Goal: Task Accomplishment & Management: Manage account settings

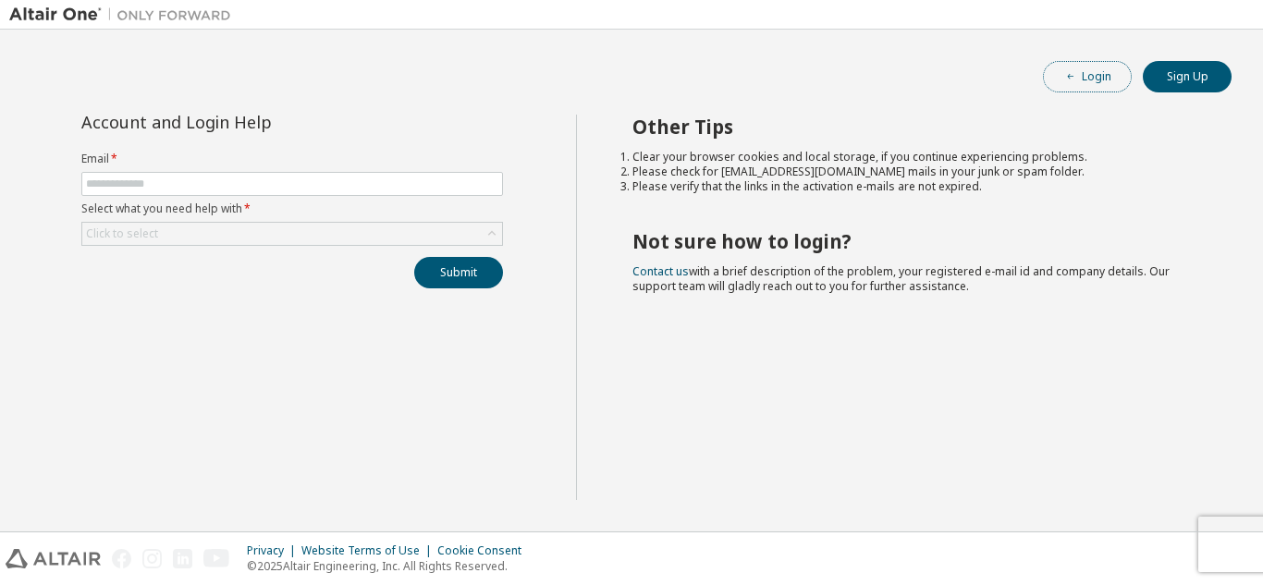
click at [1107, 75] on button "Login" at bounding box center [1087, 76] width 89 height 31
click at [288, 180] on input "text" at bounding box center [292, 184] width 412 height 15
type input "**********"
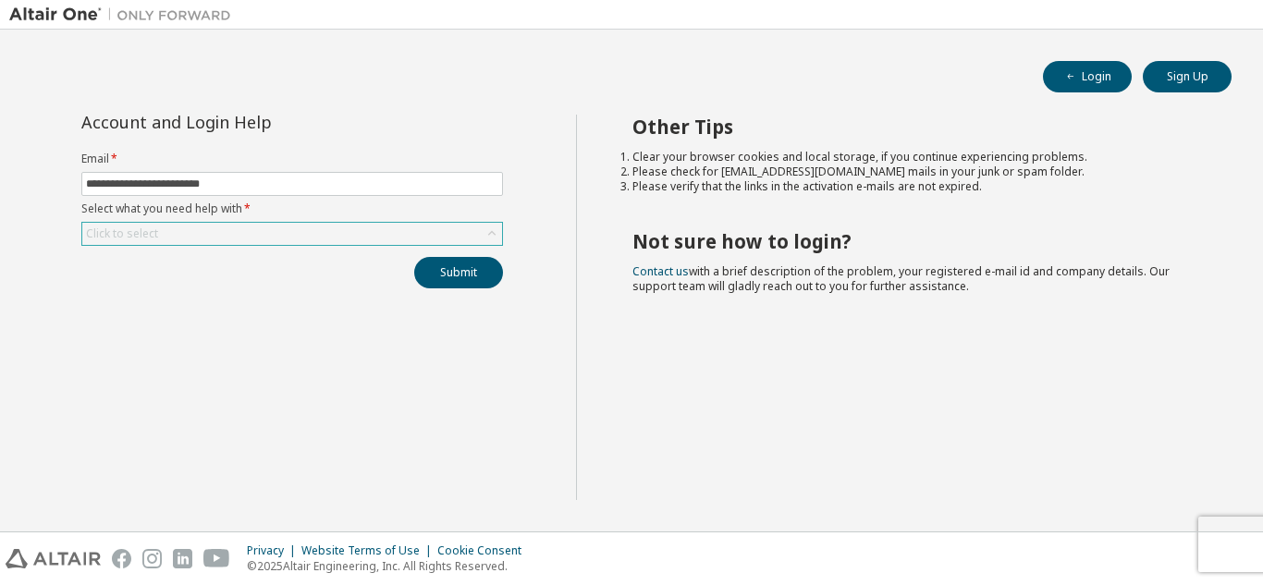
click at [293, 232] on div "Click to select" at bounding box center [292, 234] width 420 height 22
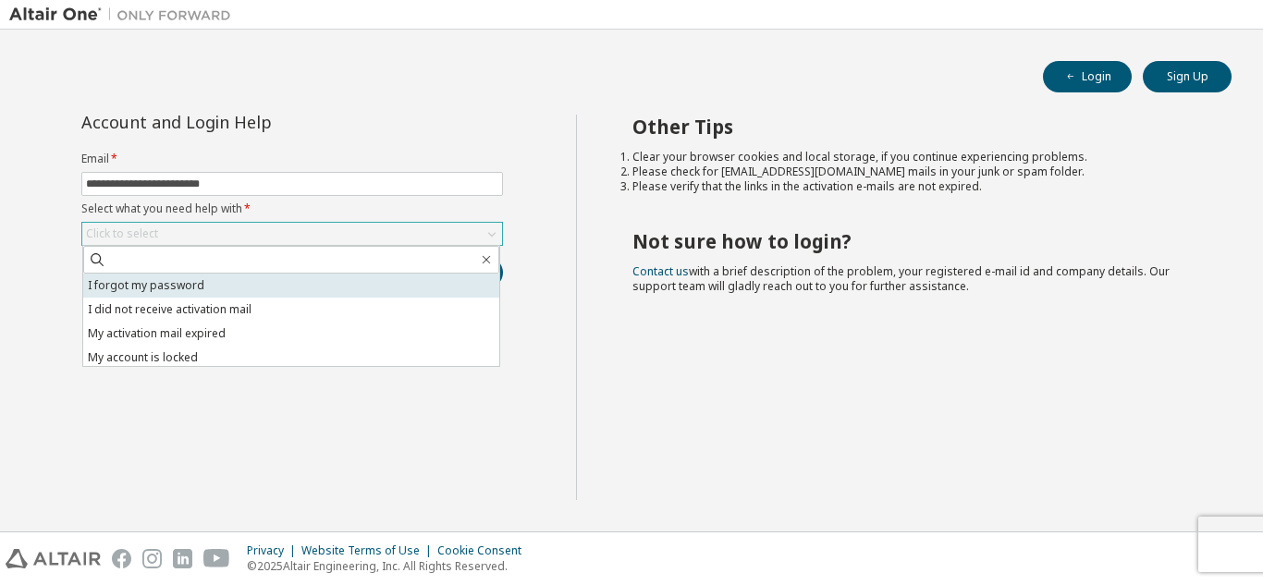
click at [263, 279] on li "I forgot my password" at bounding box center [291, 286] width 416 height 24
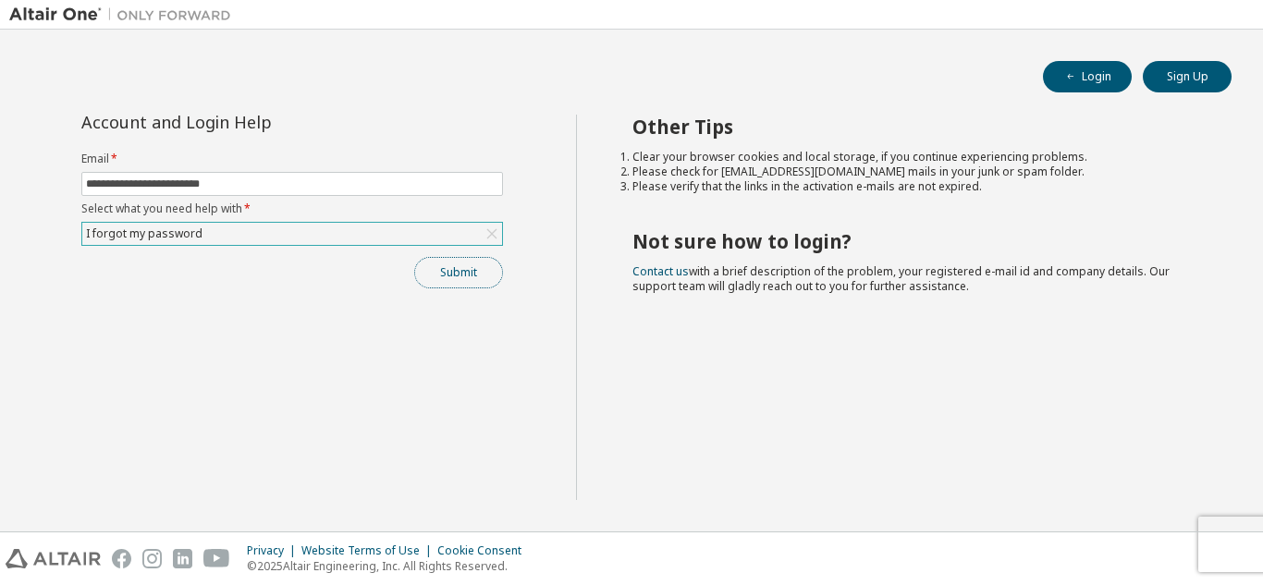
click at [448, 277] on button "Submit" at bounding box center [458, 272] width 89 height 31
click at [466, 275] on button "Submit" at bounding box center [458, 272] width 89 height 31
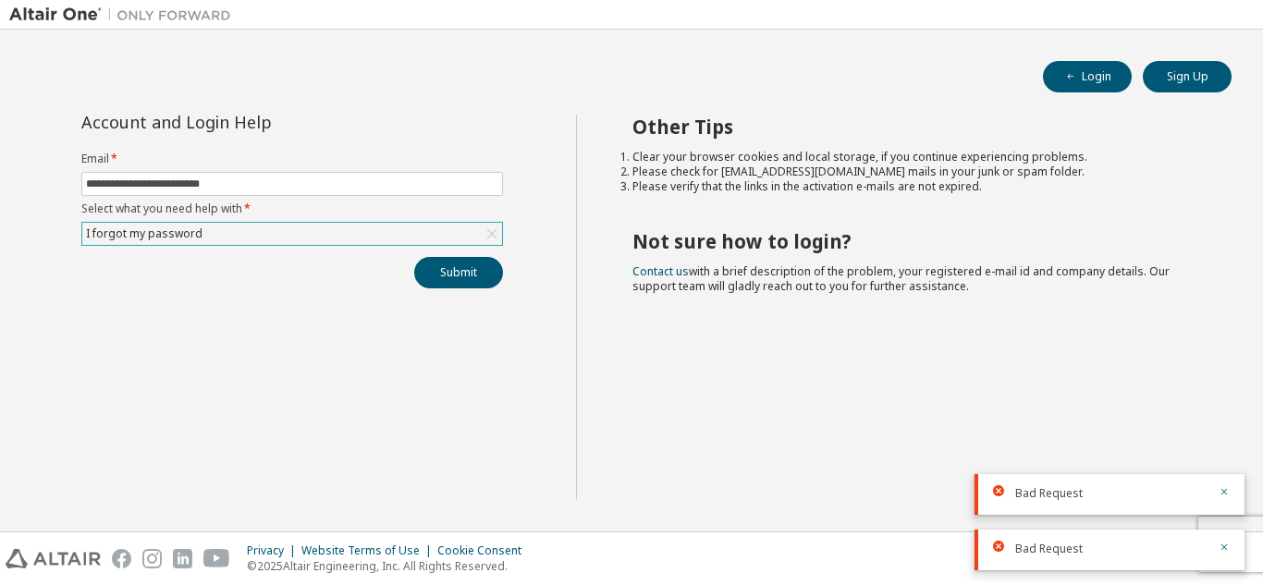
click at [453, 237] on div "I forgot my password" at bounding box center [292, 234] width 420 height 22
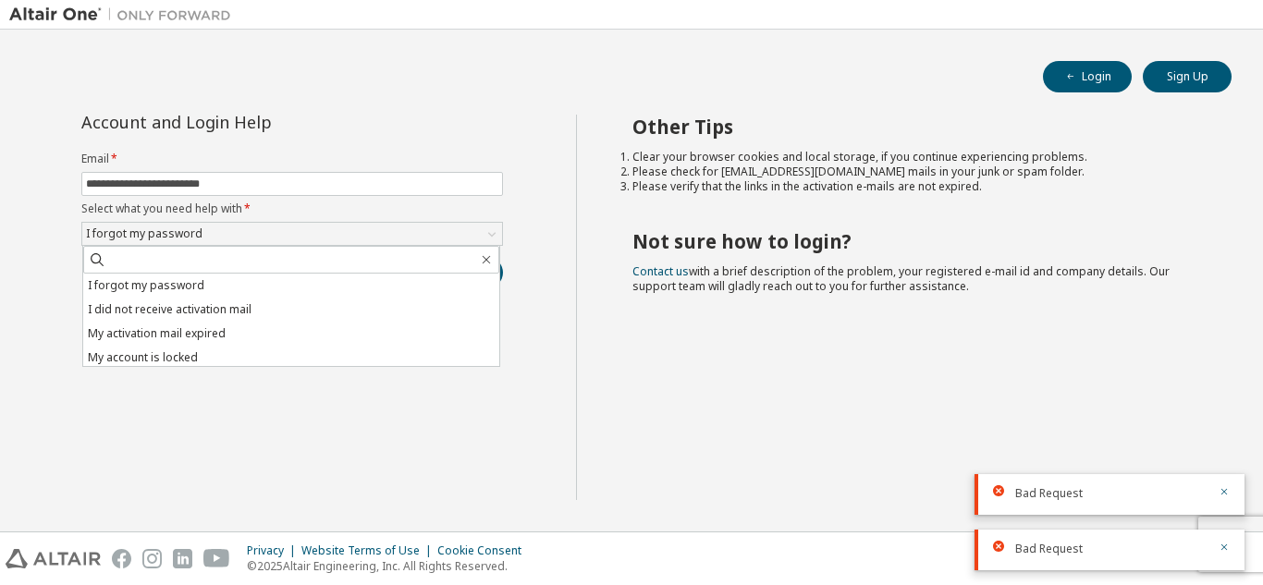
click at [439, 455] on div "**********" at bounding box center [292, 308] width 567 height 386
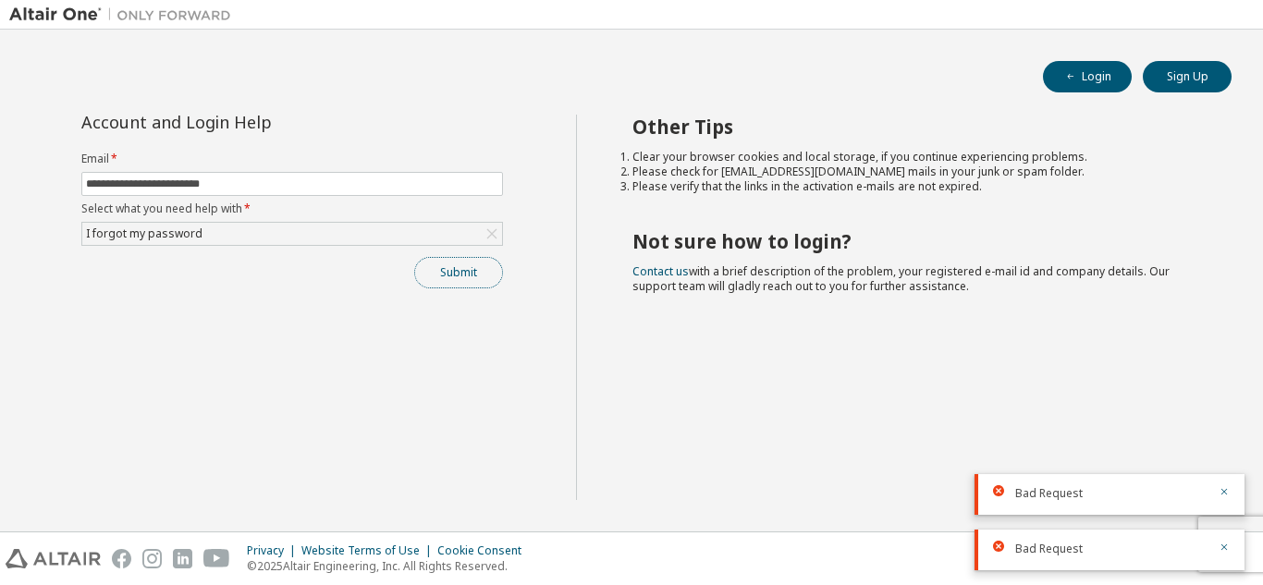
click at [466, 283] on button "Submit" at bounding box center [458, 272] width 89 height 31
click at [1051, 551] on span "Bad Request" at bounding box center [1048, 549] width 67 height 15
click at [1232, 552] on div "Bad Request" at bounding box center [1110, 550] width 270 height 41
click at [1224, 489] on icon "button" at bounding box center [1224, 491] width 11 height 11
click at [1230, 435] on div "Other Tips Clear your browser cookies and local storage, if you continue experi…" at bounding box center [915, 308] width 679 height 386
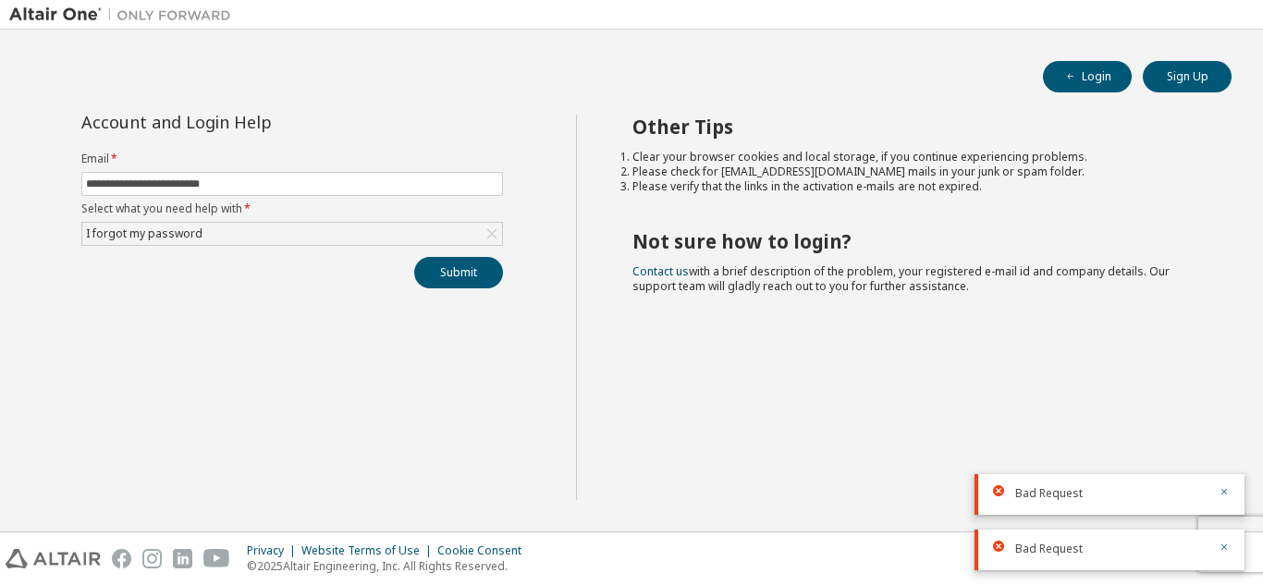
click at [1218, 481] on div "Bad Request" at bounding box center [1110, 494] width 270 height 41
click at [1226, 550] on icon "button" at bounding box center [1224, 547] width 11 height 11
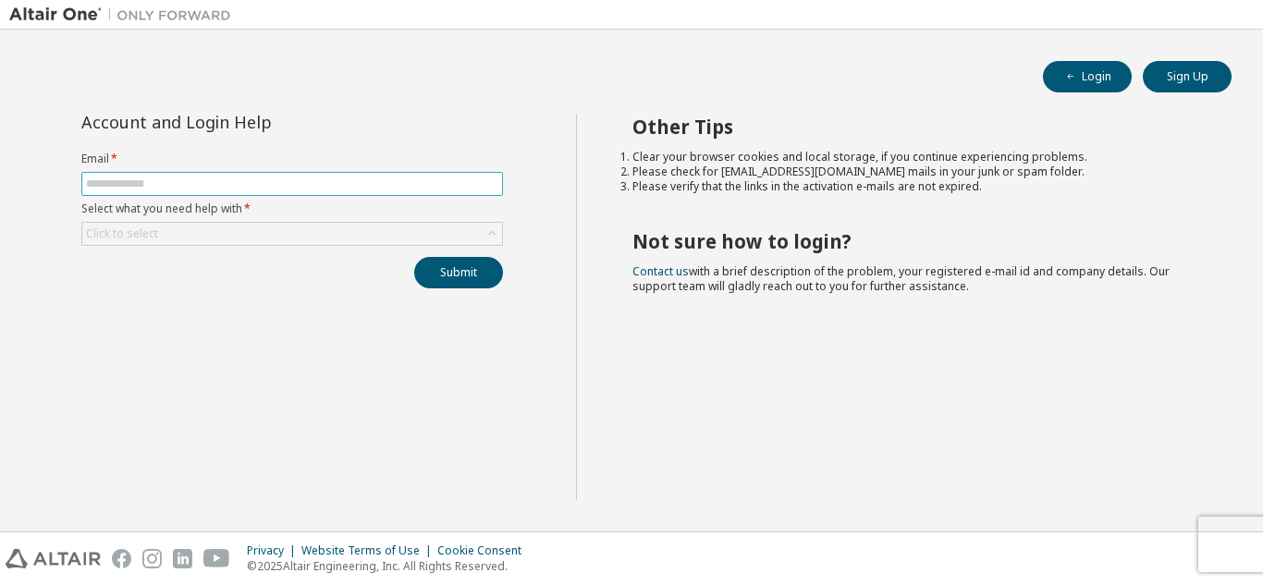
click at [378, 186] on input "text" at bounding box center [292, 184] width 412 height 15
type input "**********"
click at [324, 228] on div "Click to select" at bounding box center [292, 234] width 420 height 22
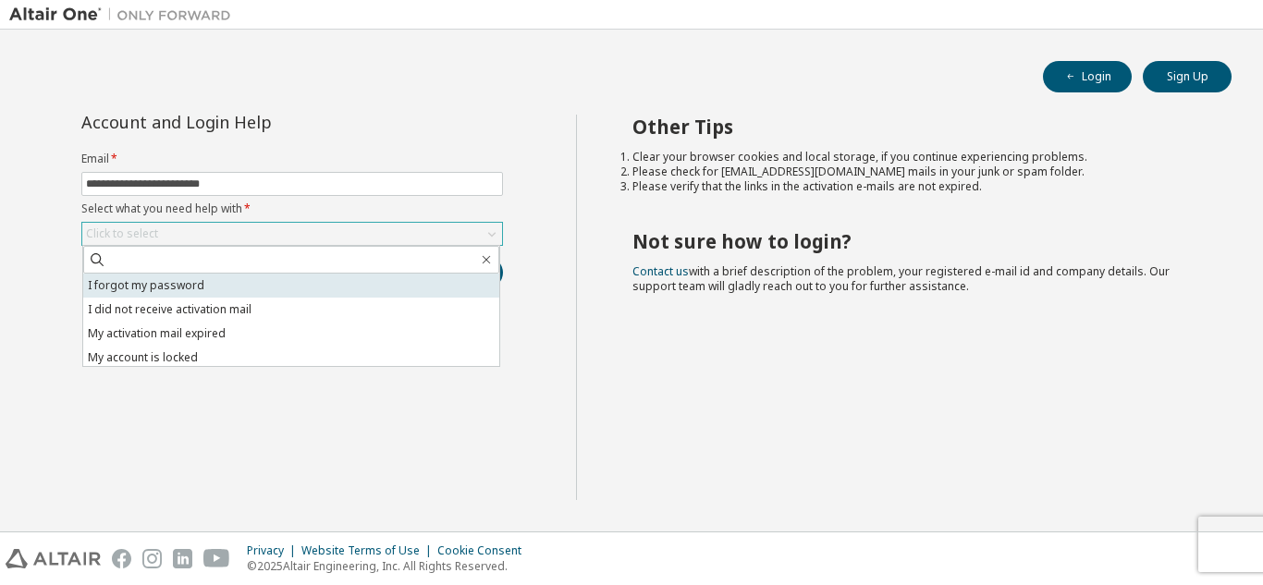
click at [258, 288] on li "I forgot my password" at bounding box center [291, 286] width 416 height 24
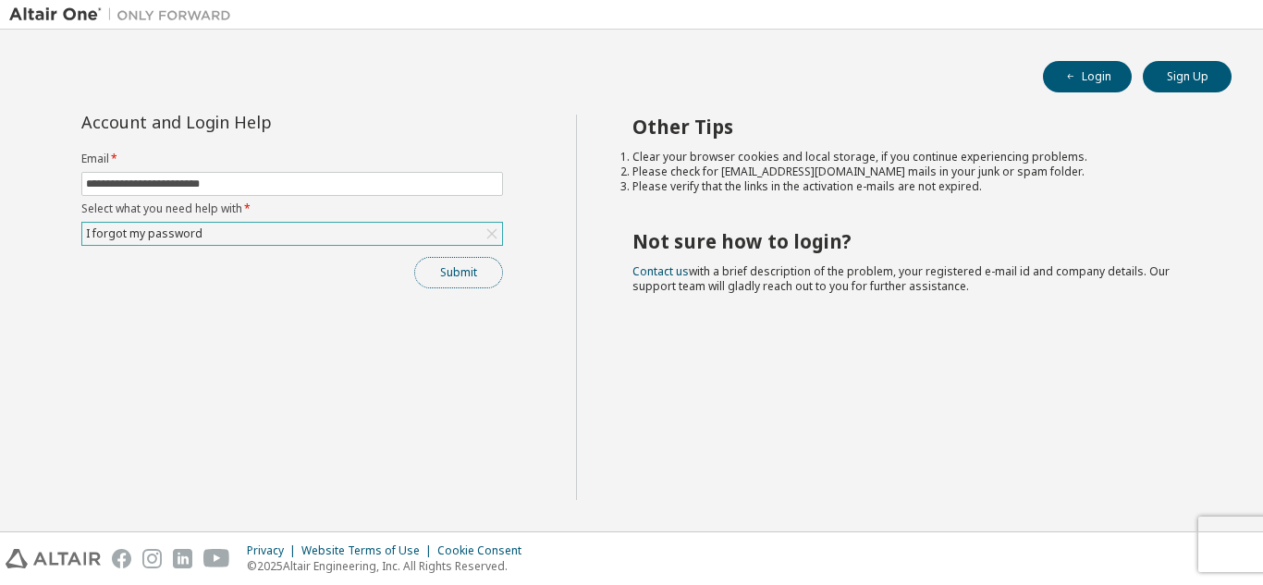
click at [428, 280] on button "Submit" at bounding box center [458, 272] width 89 height 31
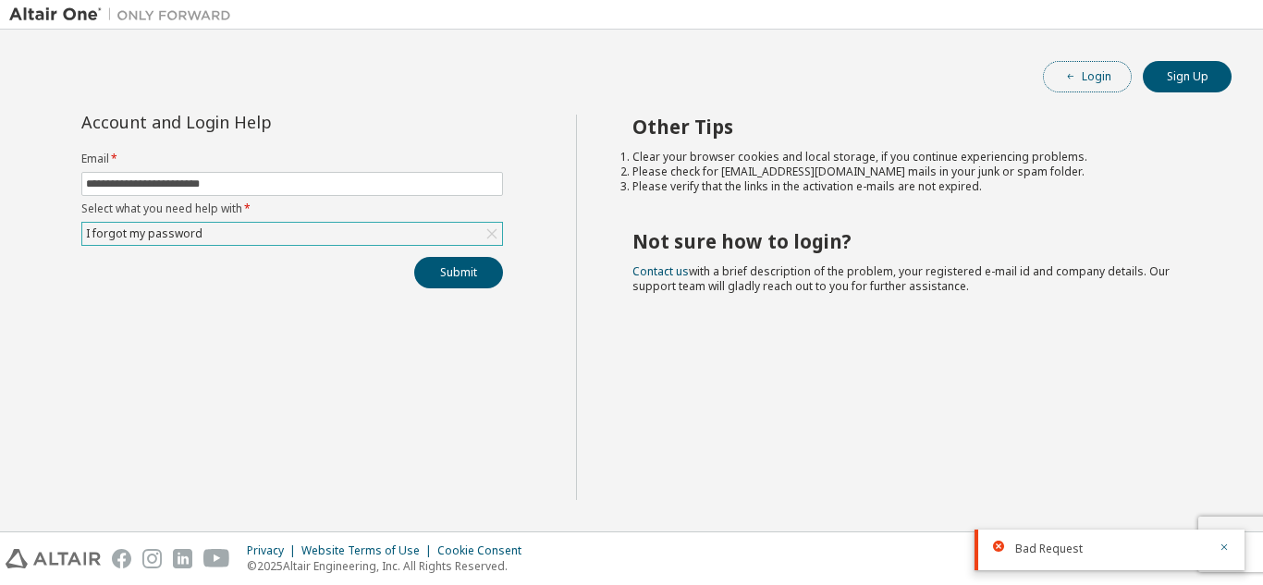
click at [1104, 72] on button "Login" at bounding box center [1087, 76] width 89 height 31
